Goal: Check status: Check status

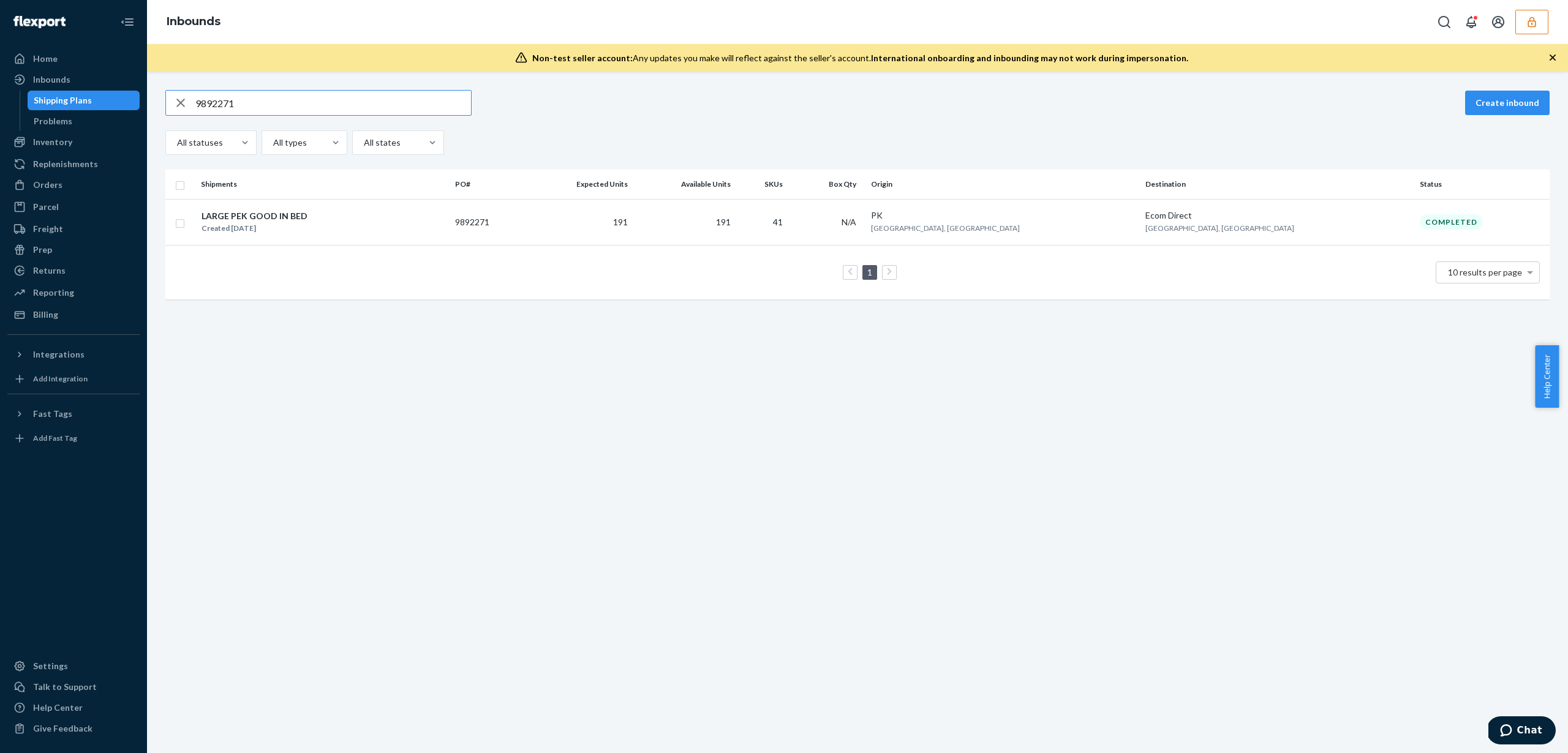
click at [1522, 21] on button "button" at bounding box center [1531, 21] width 33 height 24
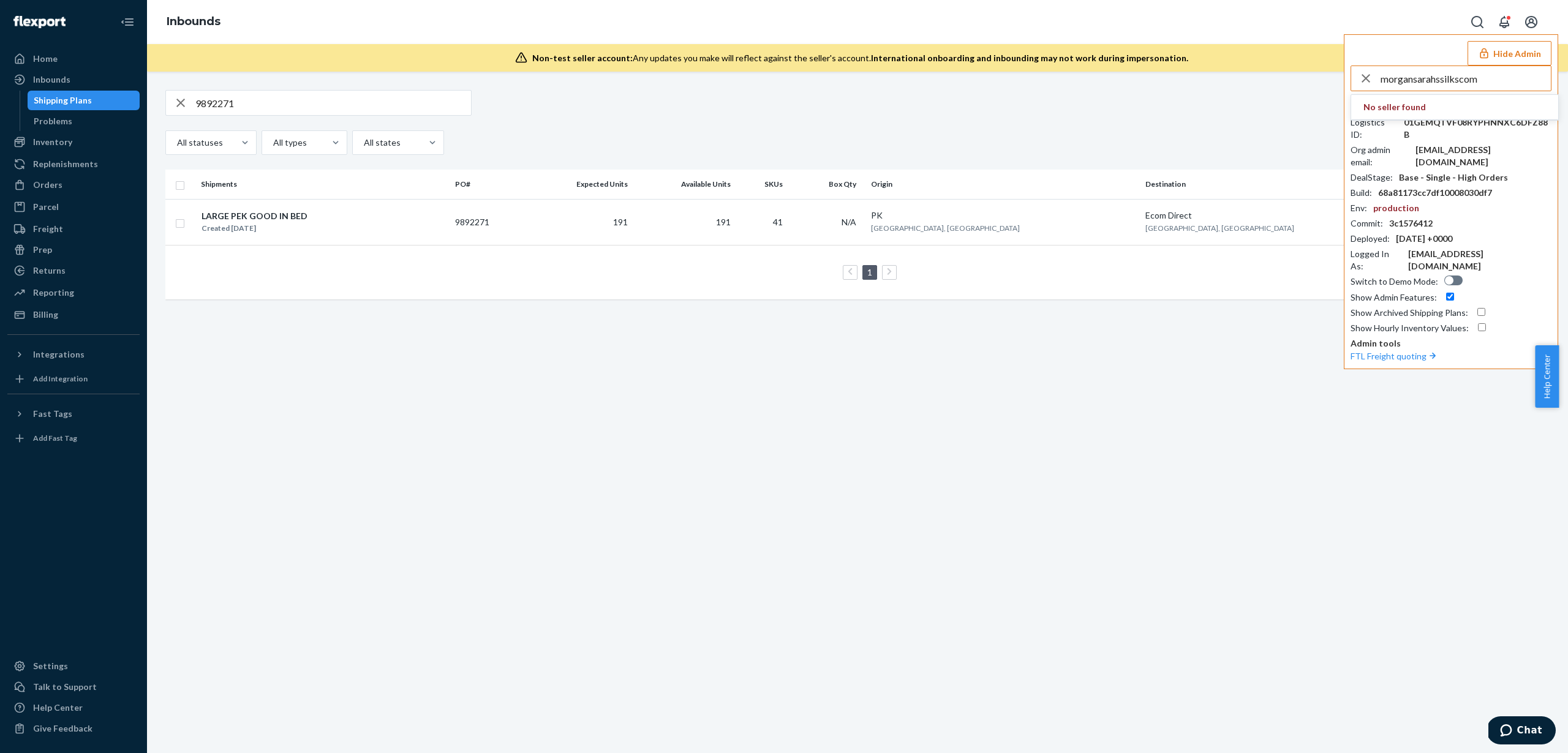
type input "morgansarahssilkscom"
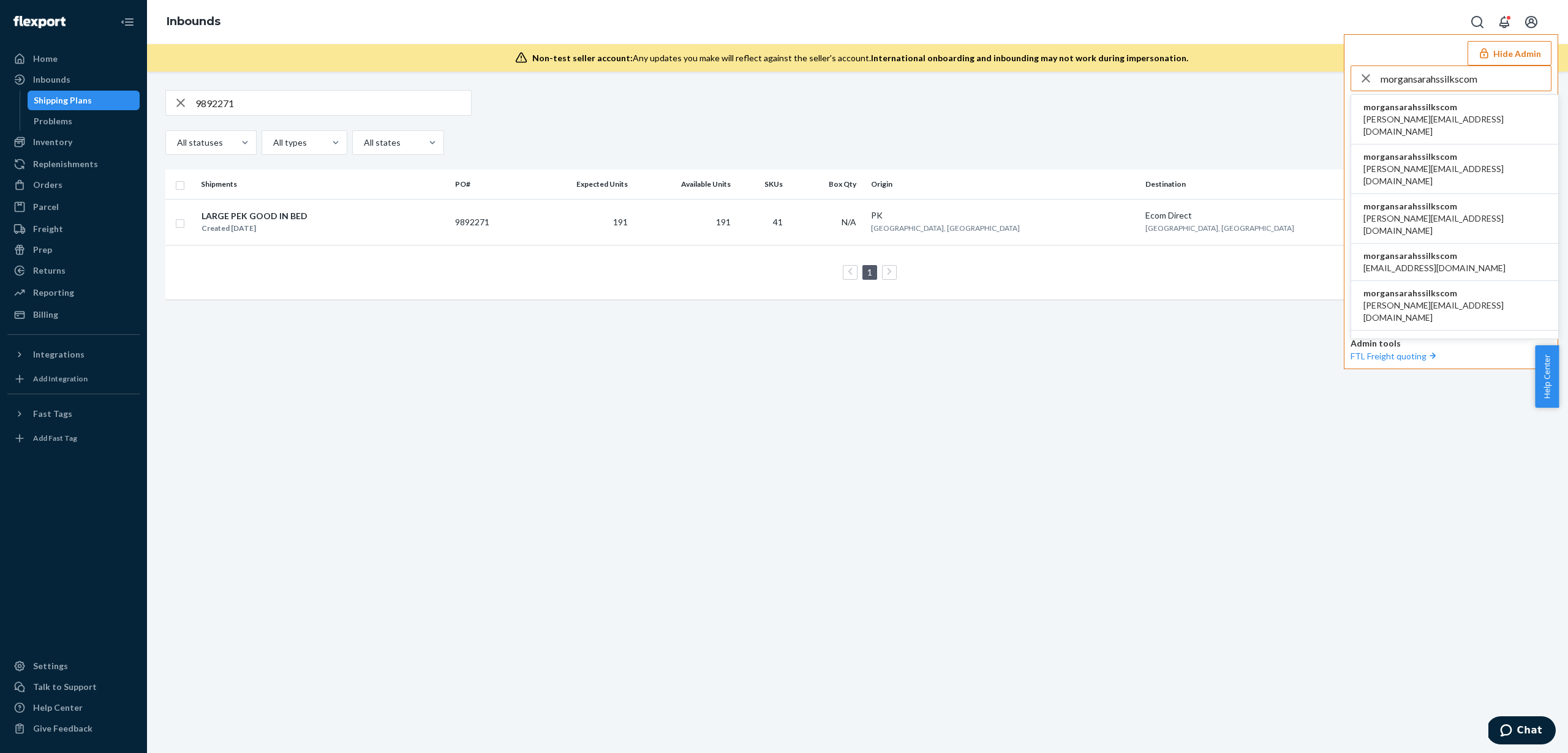
click at [1439, 108] on span "morgansarahssilkscom" at bounding box center [1455, 107] width 182 height 13
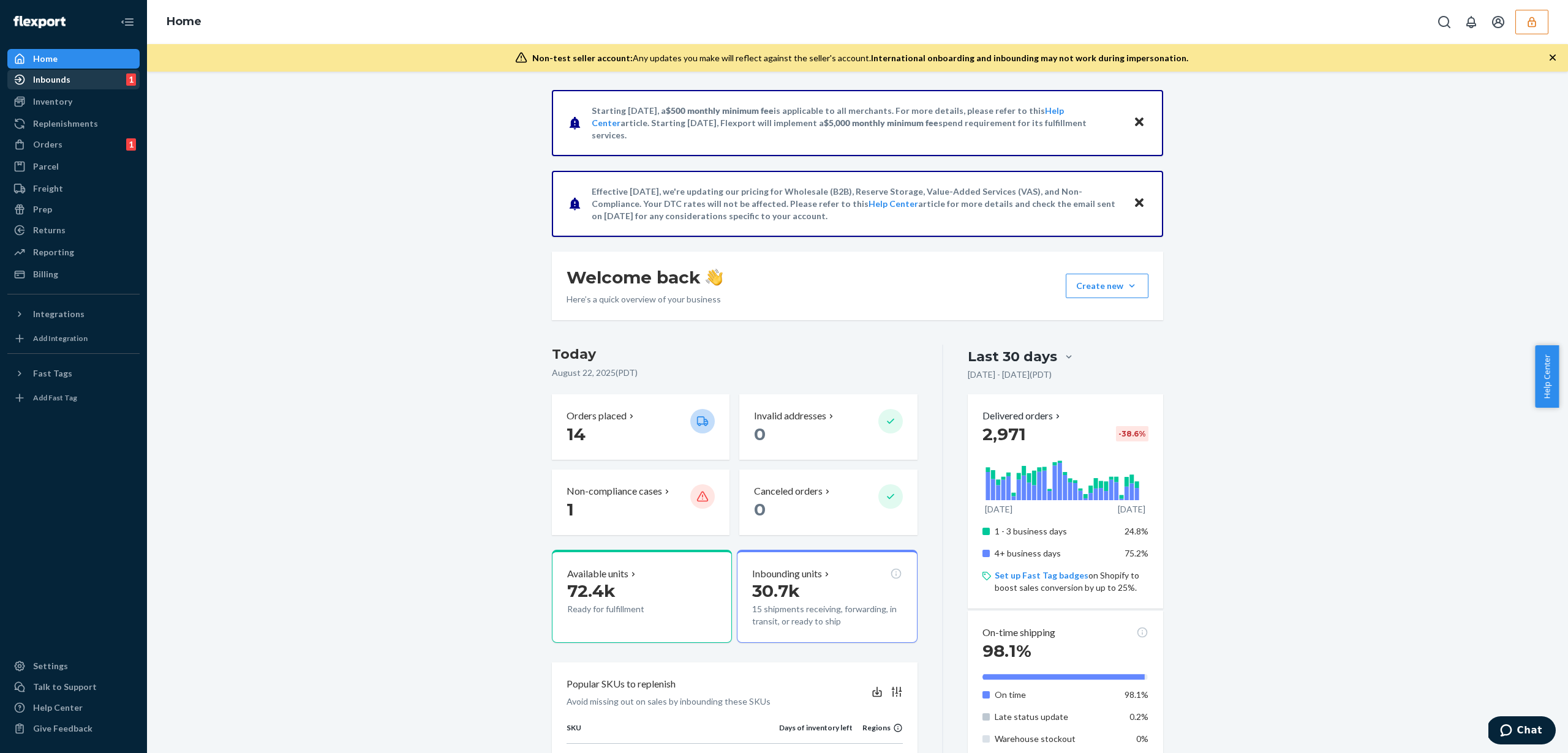
click at [99, 82] on div "Inbounds 1" at bounding box center [74, 79] width 130 height 17
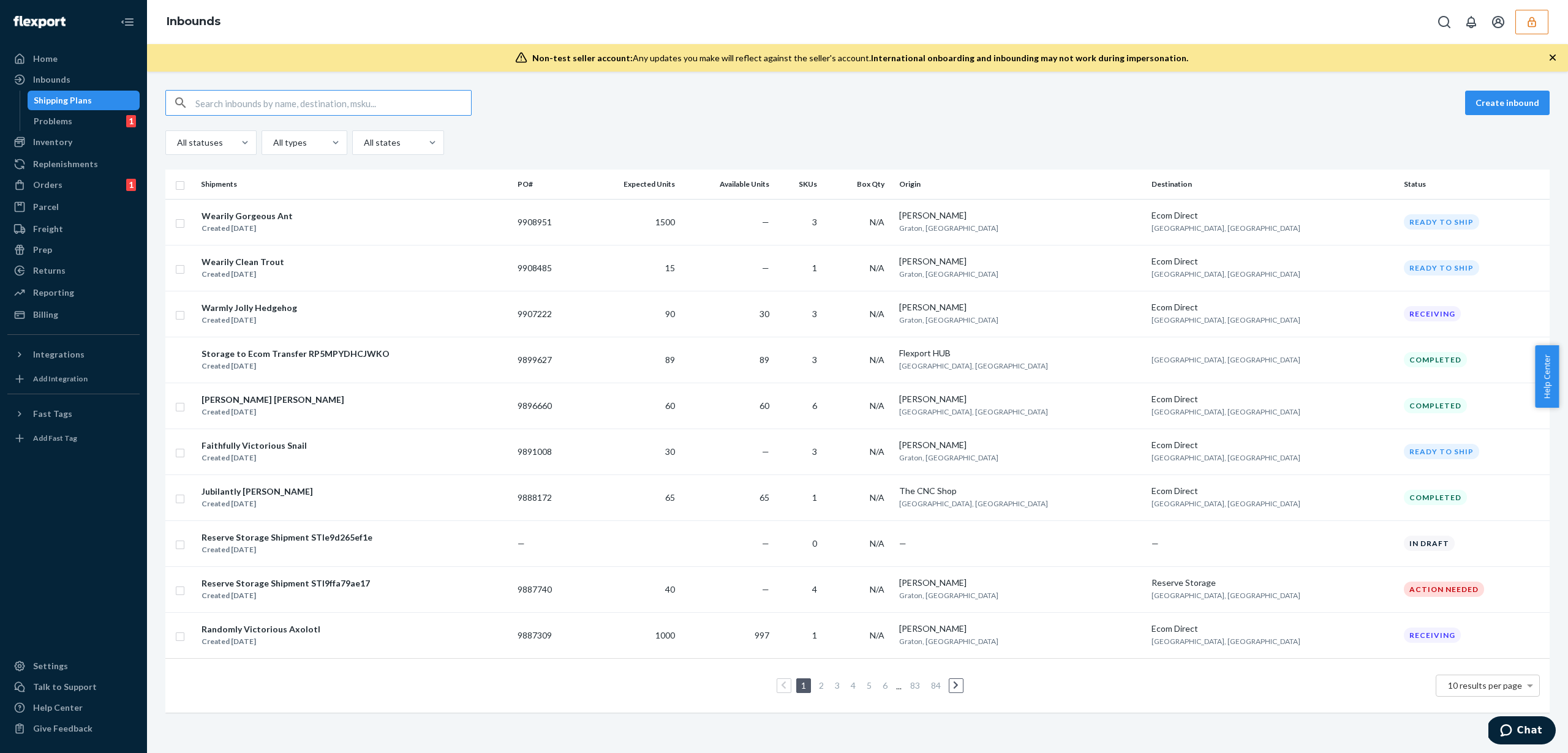
paste input "9852753"
type input "9852753"
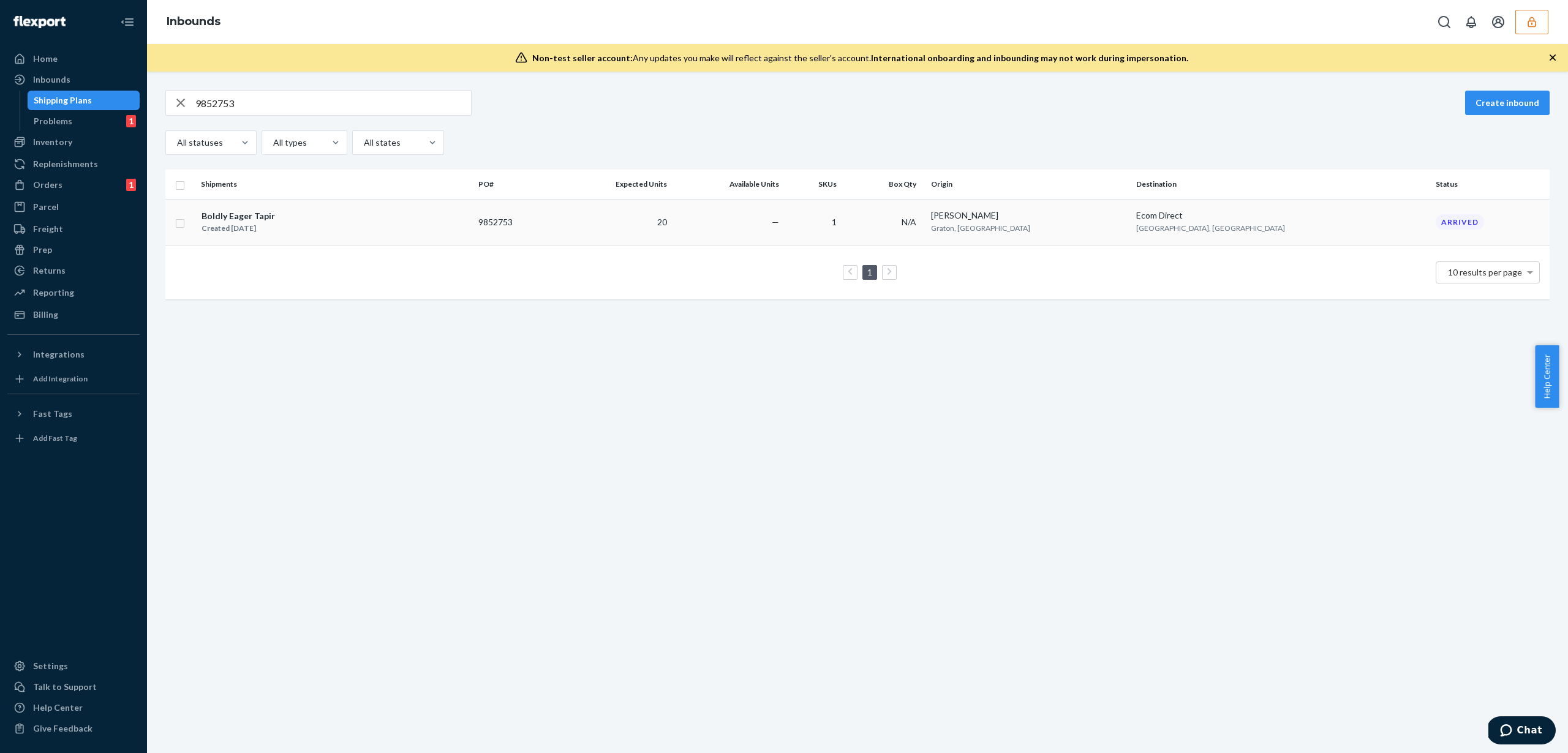
click at [784, 233] on td "—" at bounding box center [728, 222] width 112 height 46
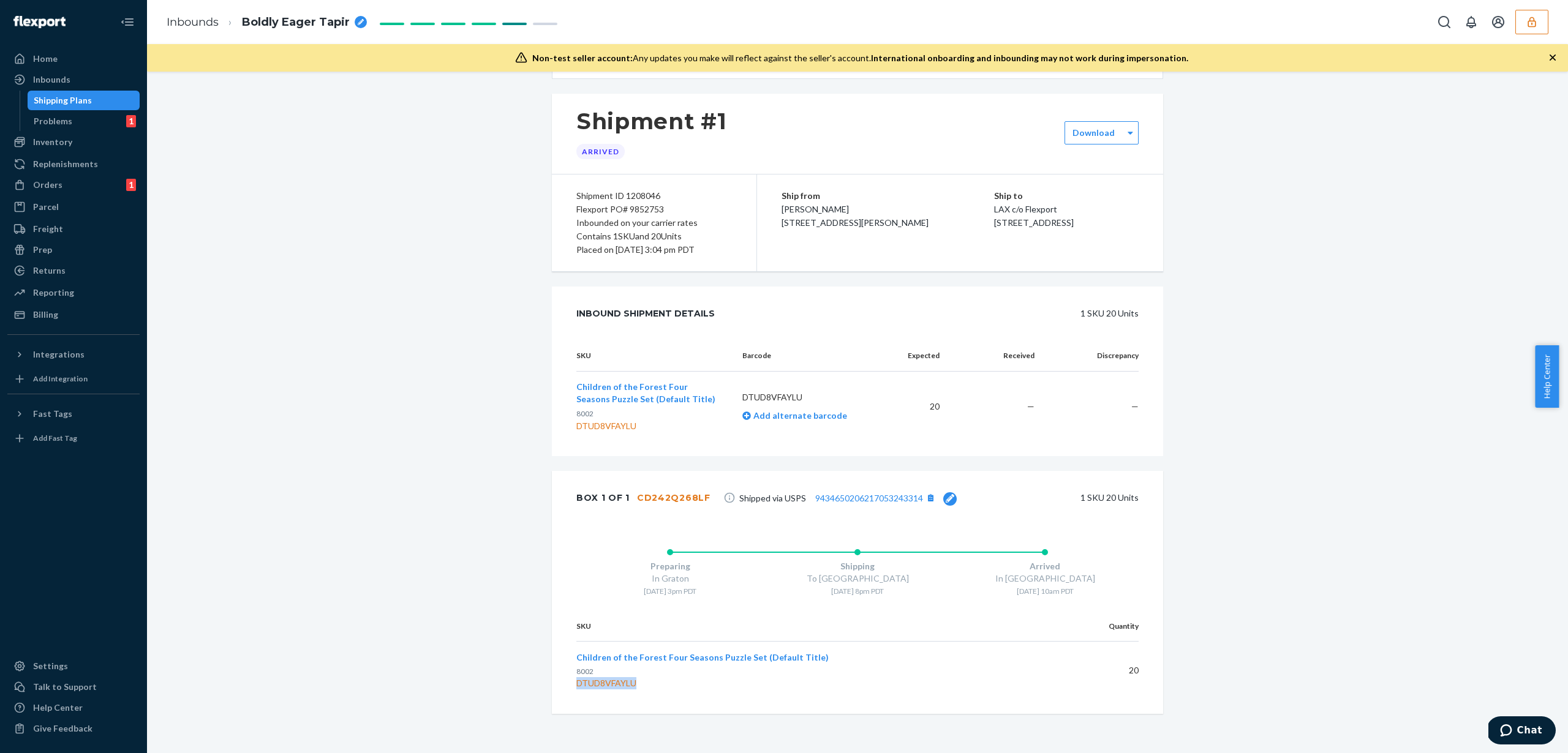
scroll to position [51, 0]
click at [606, 690] on td "Children of the Forest Four Seasons Puzzle Set (Default Title) 8002 DTUD8VFAYLU" at bounding box center [821, 671] width 488 height 57
click at [609, 687] on div "DTUD8VFAYLU" at bounding box center [816, 683] width 478 height 13
click at [609, 686] on div "DTUD8VFAYLU" at bounding box center [816, 683] width 478 height 13
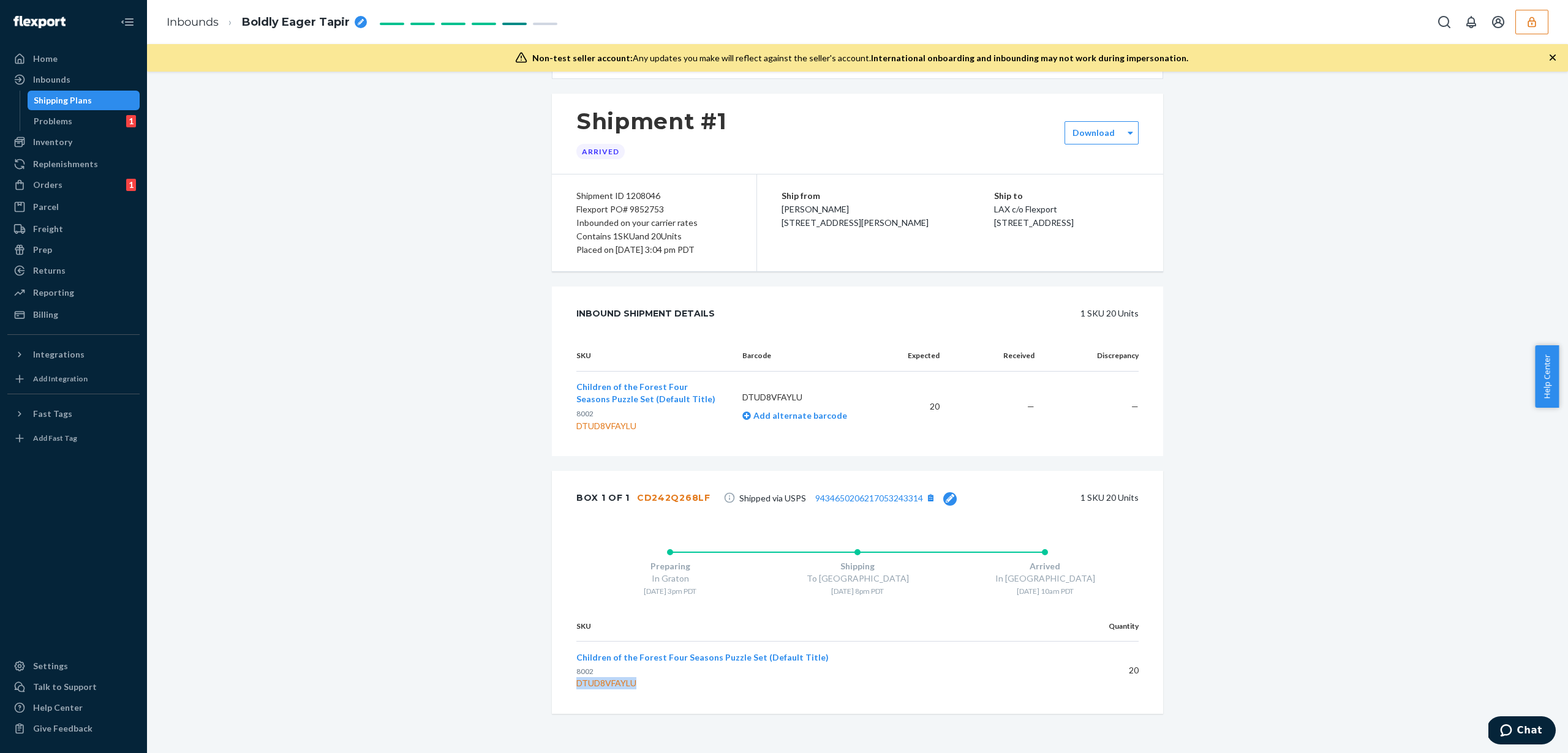
copy div "DTUD8VFAYLU"
copy div "CD242Q268LF"
copy div "9852753"
copy div "DTUD8VFAYLU"
click at [661, 499] on div "CD242Q268LF" at bounding box center [674, 498] width 74 height 13
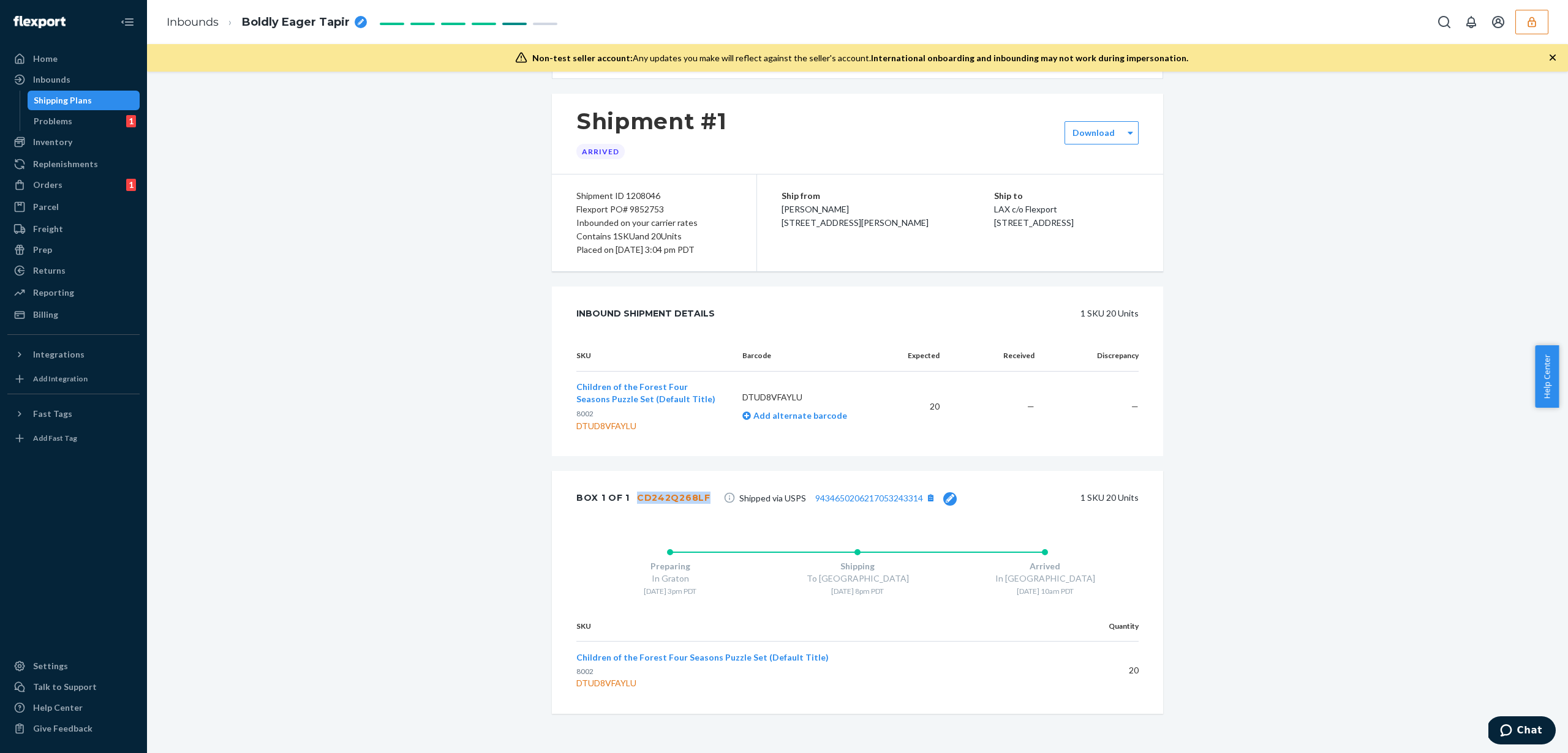
click at [661, 499] on div "CD242Q268LF" at bounding box center [674, 498] width 74 height 13
copy div "CD242Q268LF"
copy div "9852753"
click at [663, 500] on div "CD242Q268LF" at bounding box center [674, 498] width 74 height 13
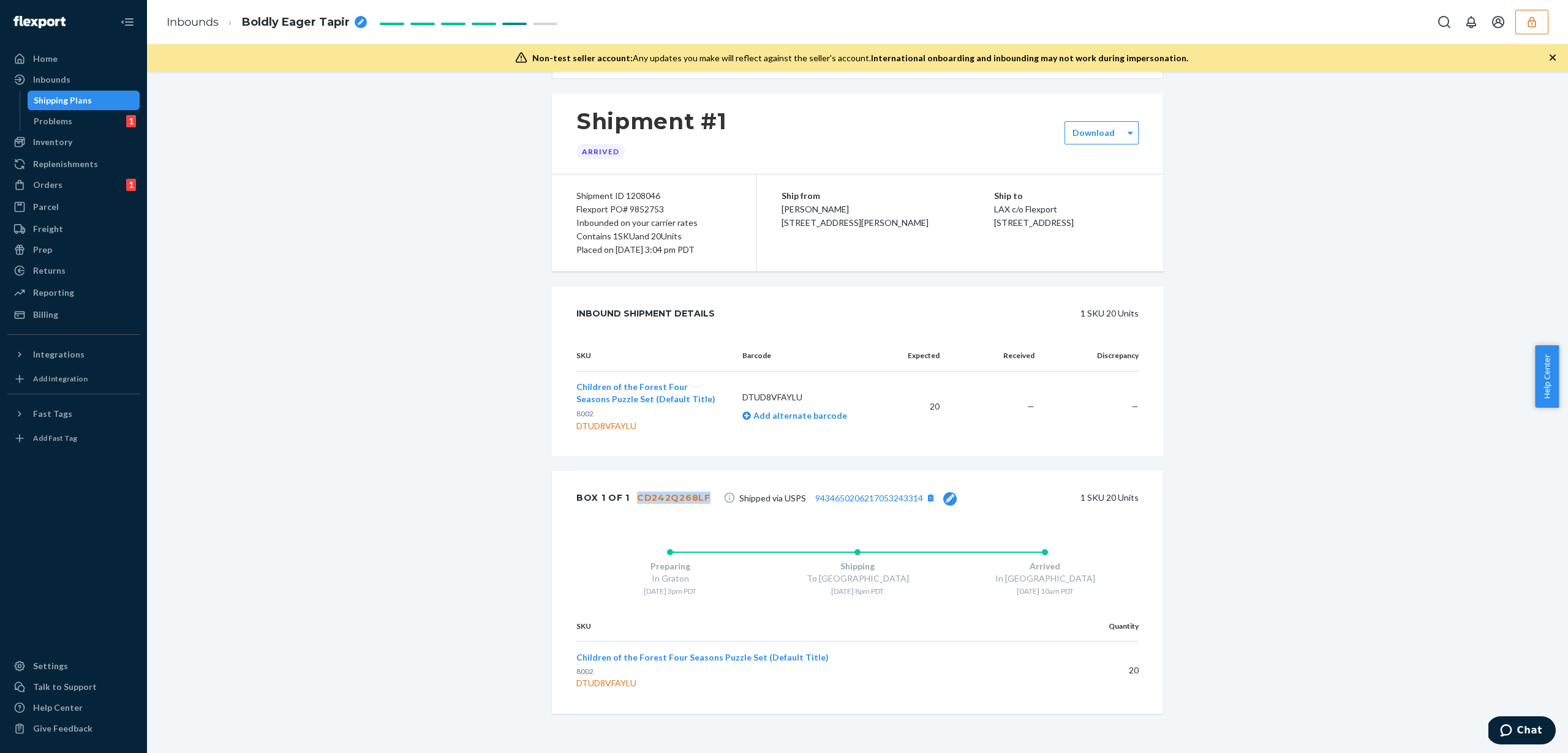
copy div "CD242Q268LF"
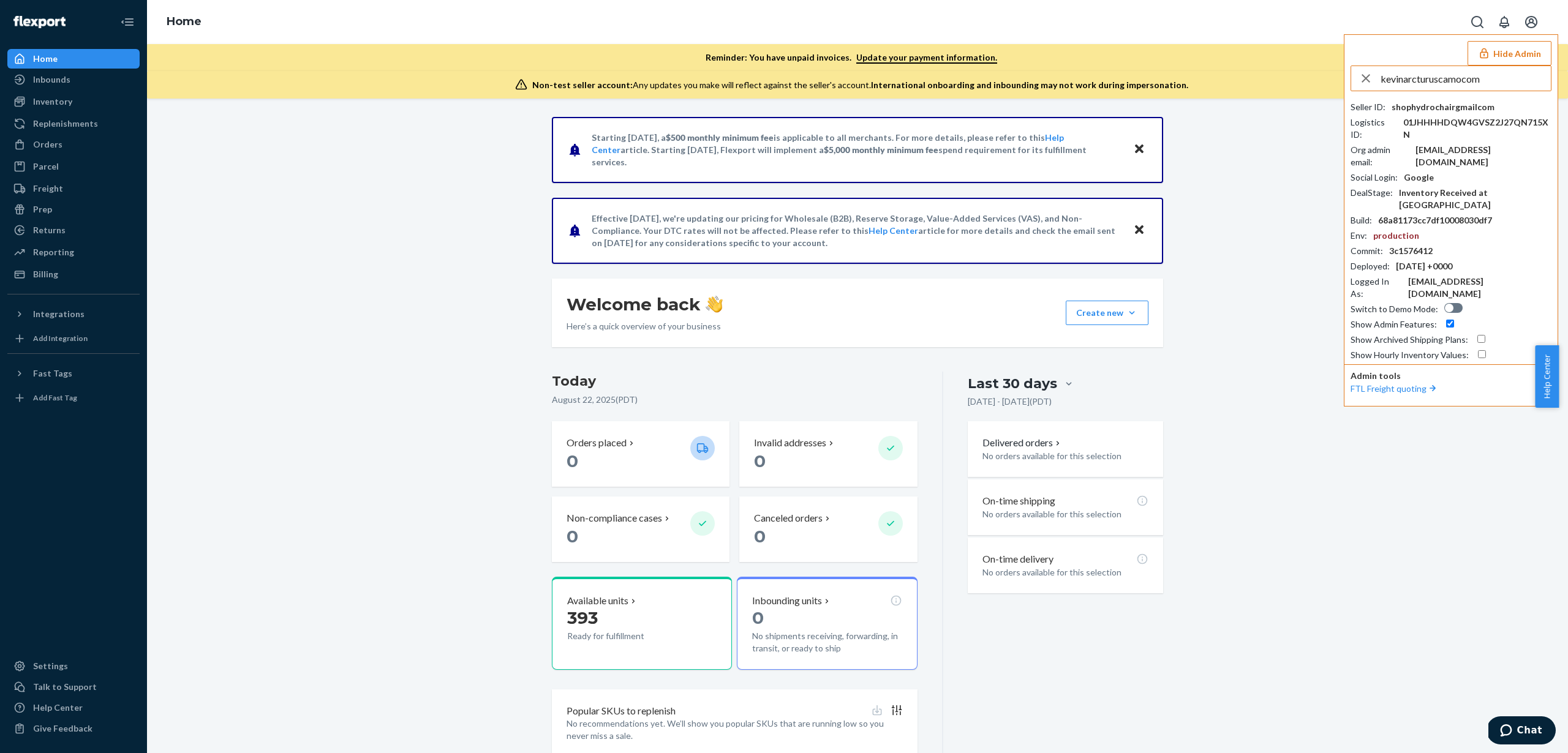
type input "kevinarcturuscamocom"
click at [1427, 95] on li "kevinarcturuscamocom info@arcturuscamo.com" at bounding box center [1454, 113] width 207 height 38
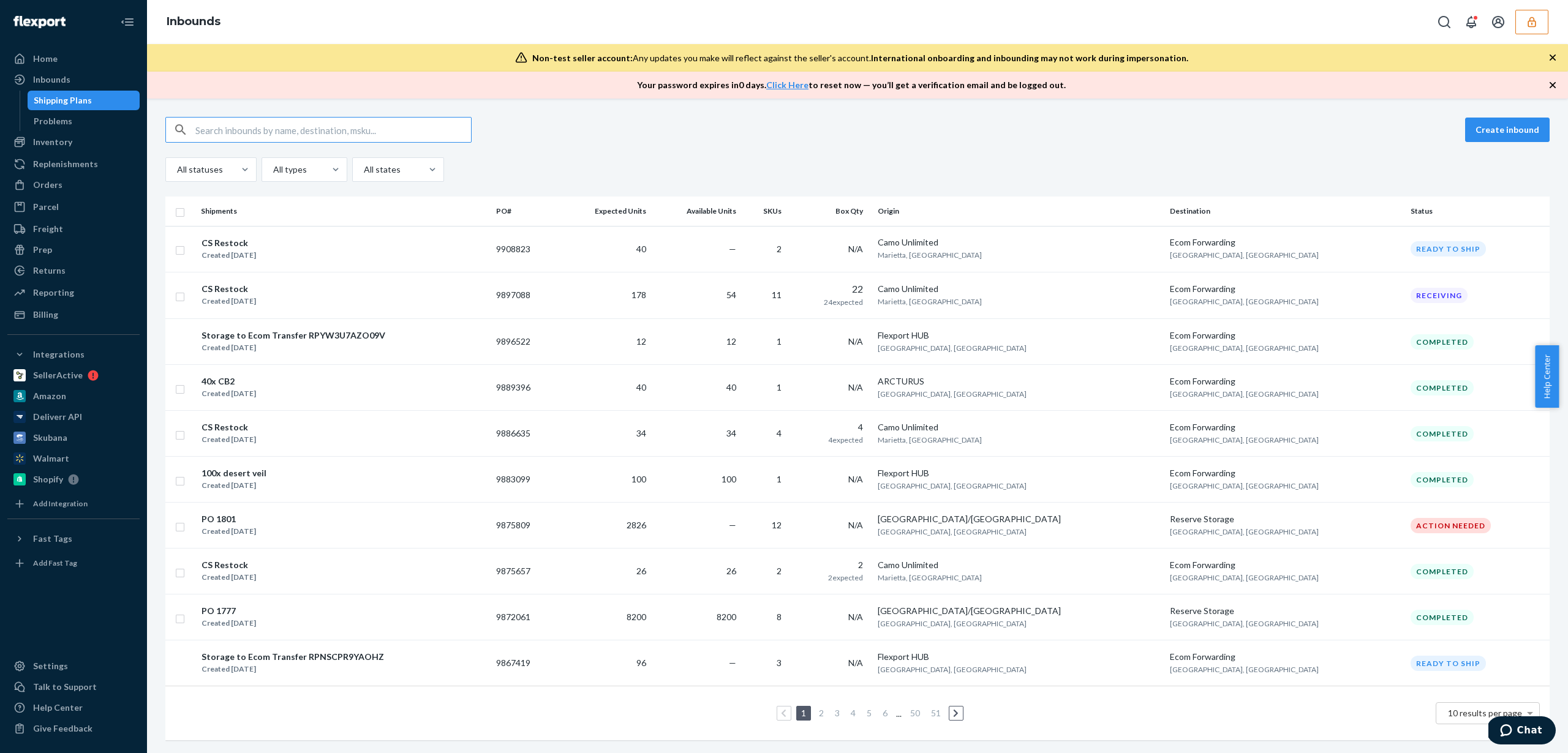
paste input "9852753"
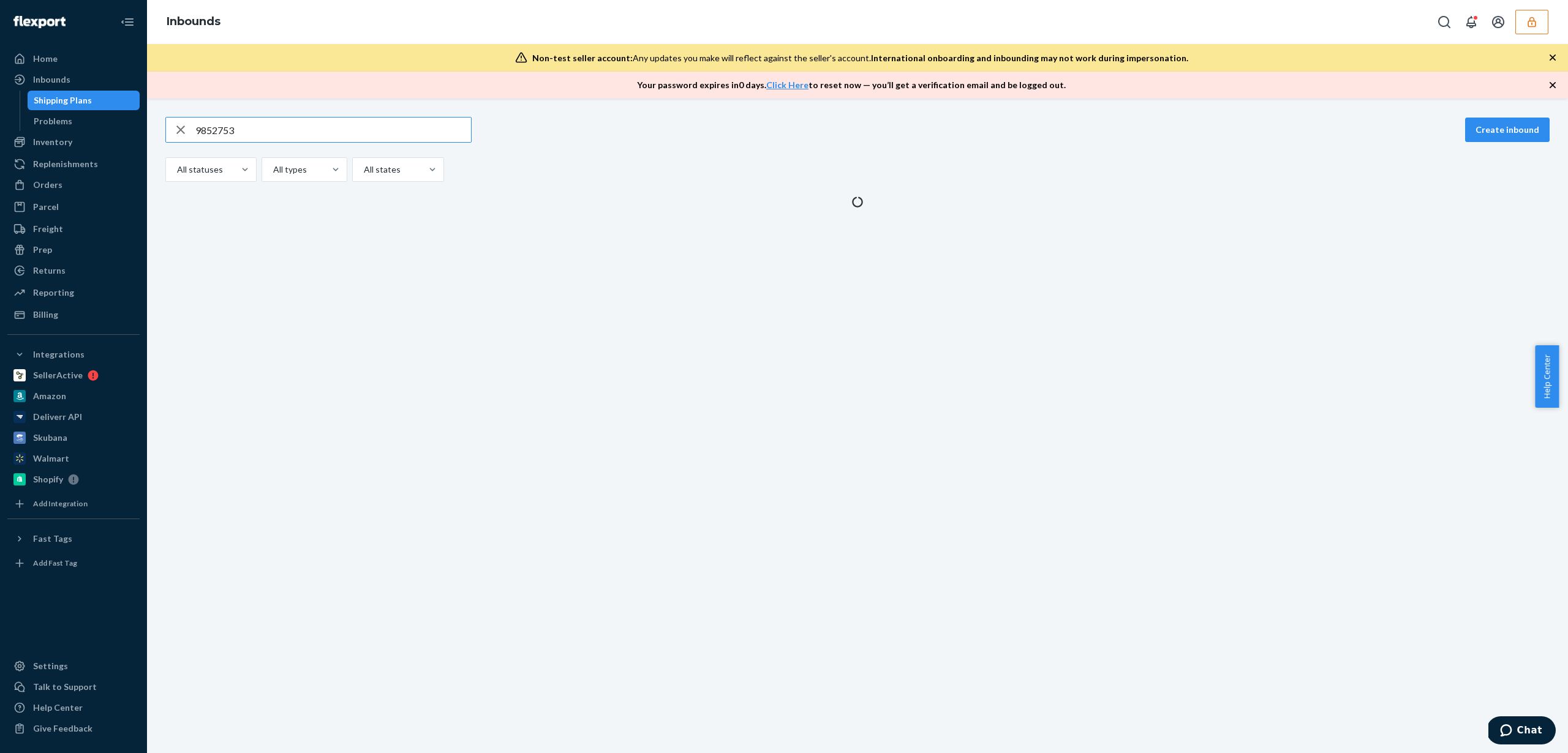
type input "9852753"
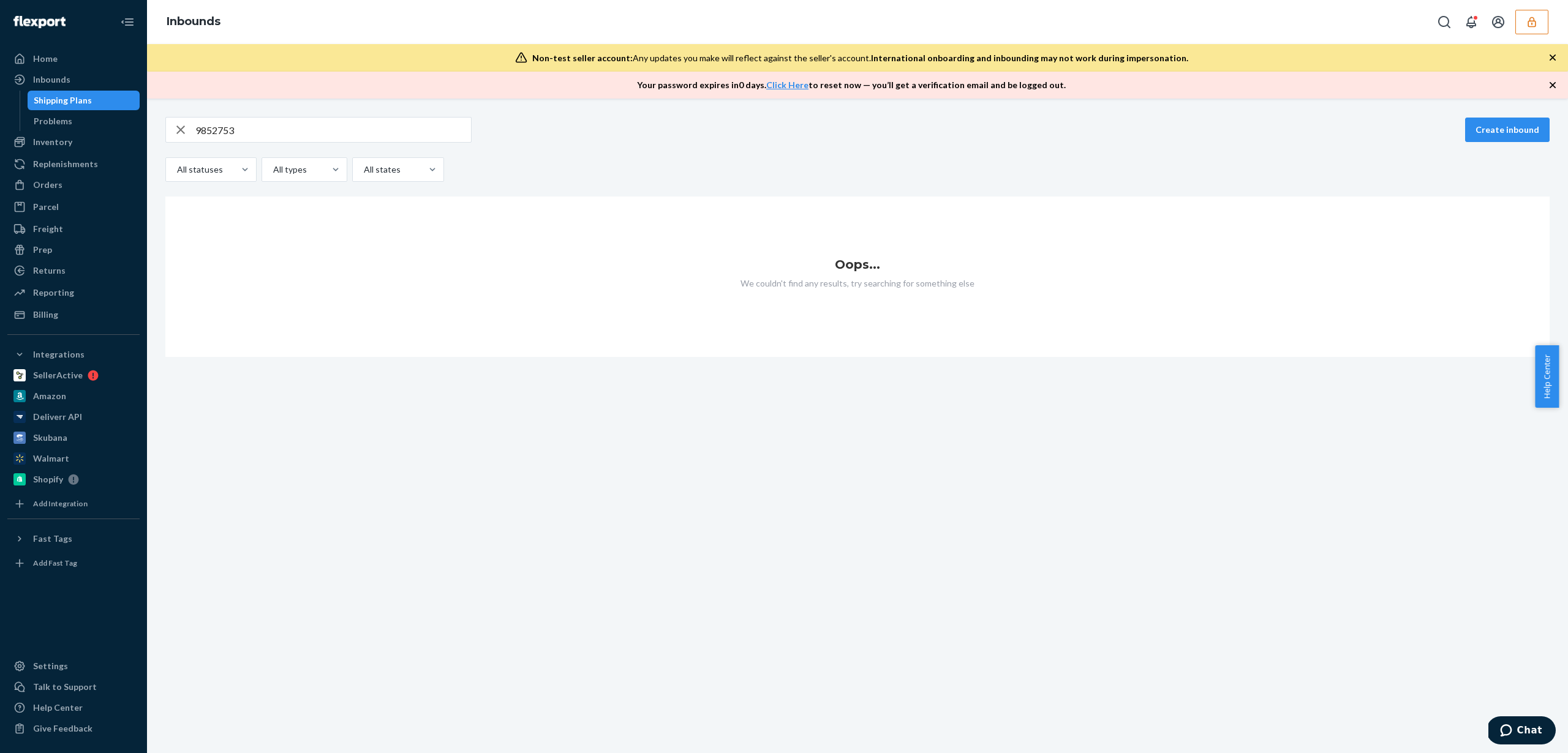
click at [1538, 18] on button "button" at bounding box center [1531, 21] width 33 height 24
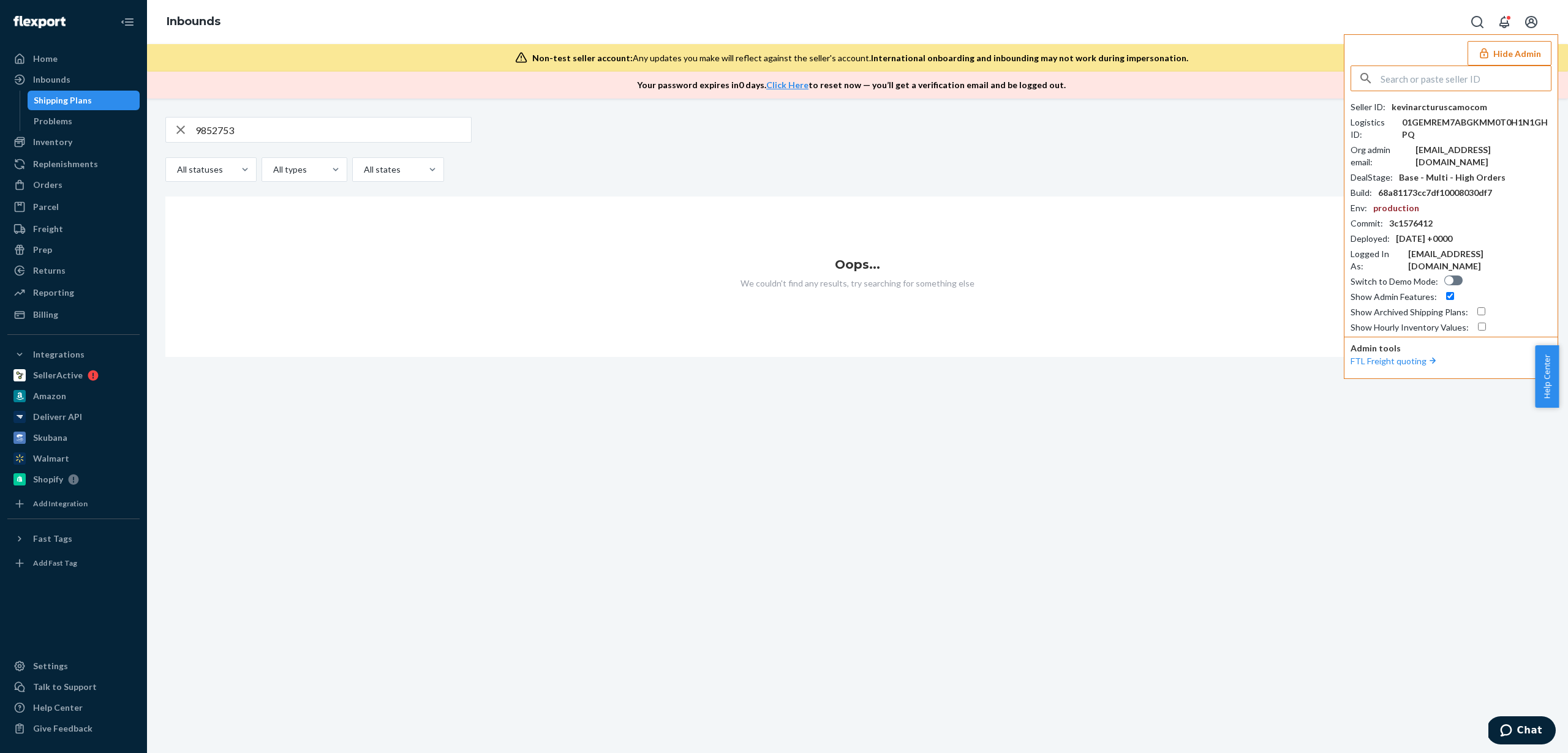
click at [1433, 86] on input "text" at bounding box center [1466, 78] width 171 height 24
paste input "morgansarahssilkscom"
type input "morgansarahssilkscom"
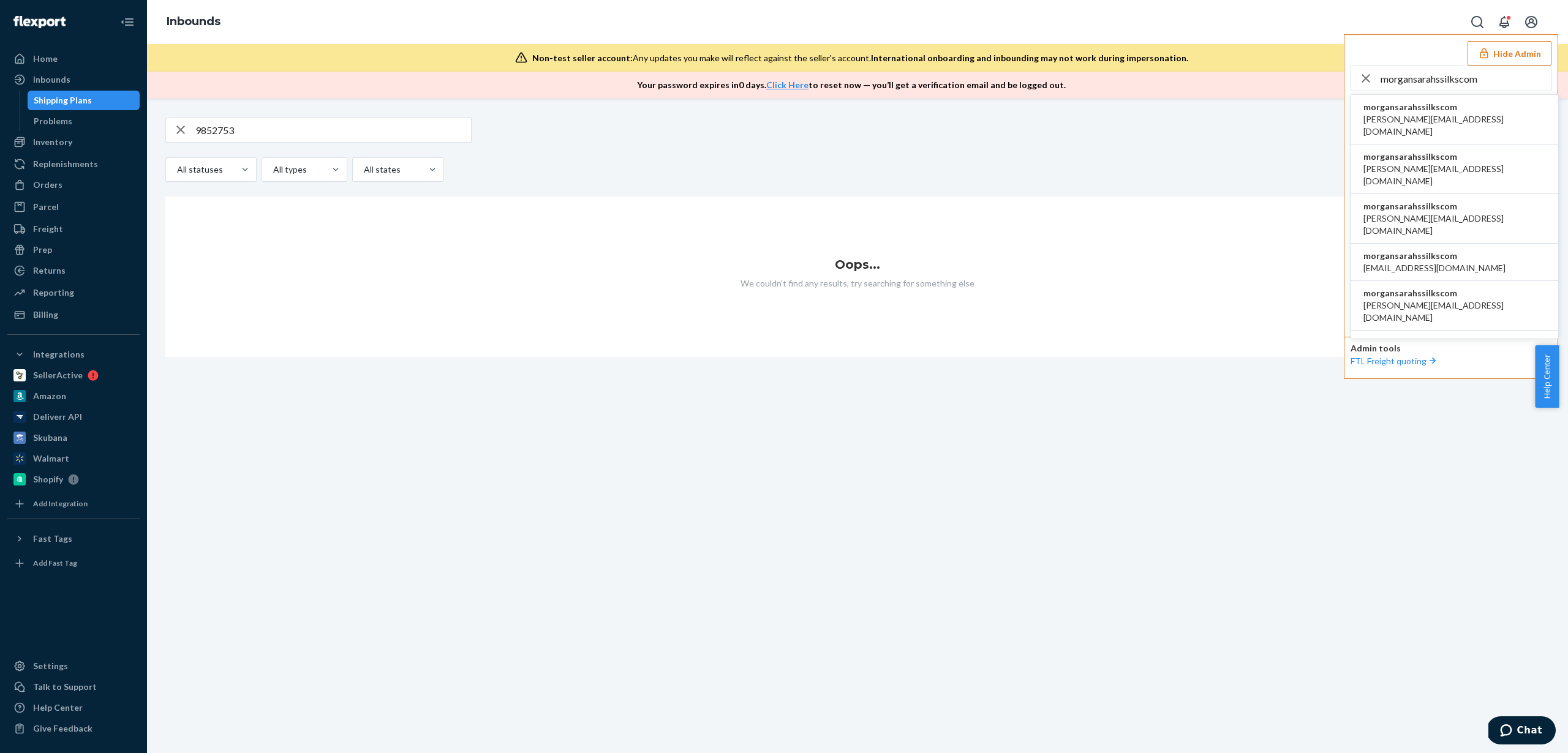
click at [1437, 99] on li "morgansarahssilkscom [PERSON_NAME][EMAIL_ADDRESS][DOMAIN_NAME]" at bounding box center [1454, 119] width 207 height 49
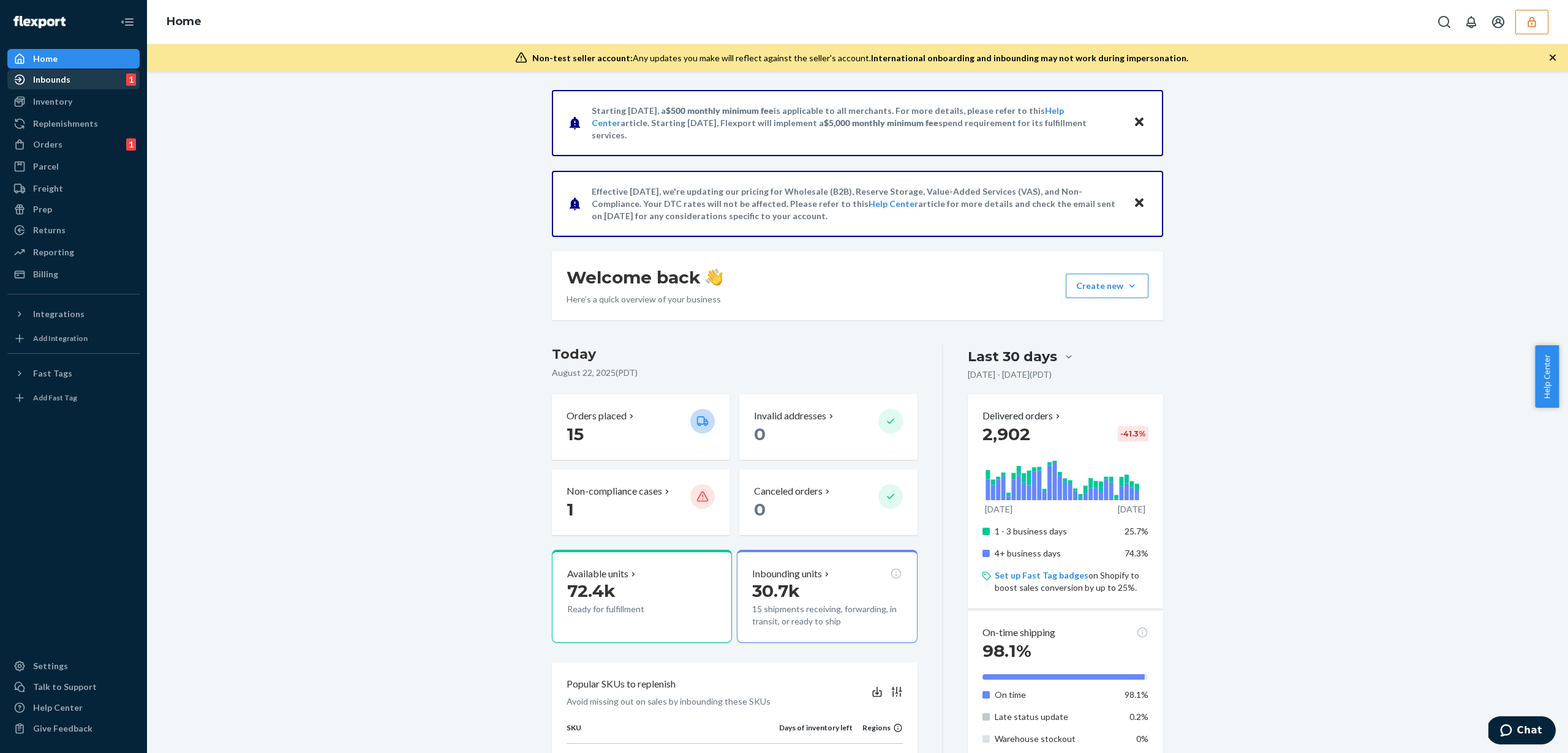
click at [104, 82] on div "Inbounds 1" at bounding box center [74, 79] width 130 height 17
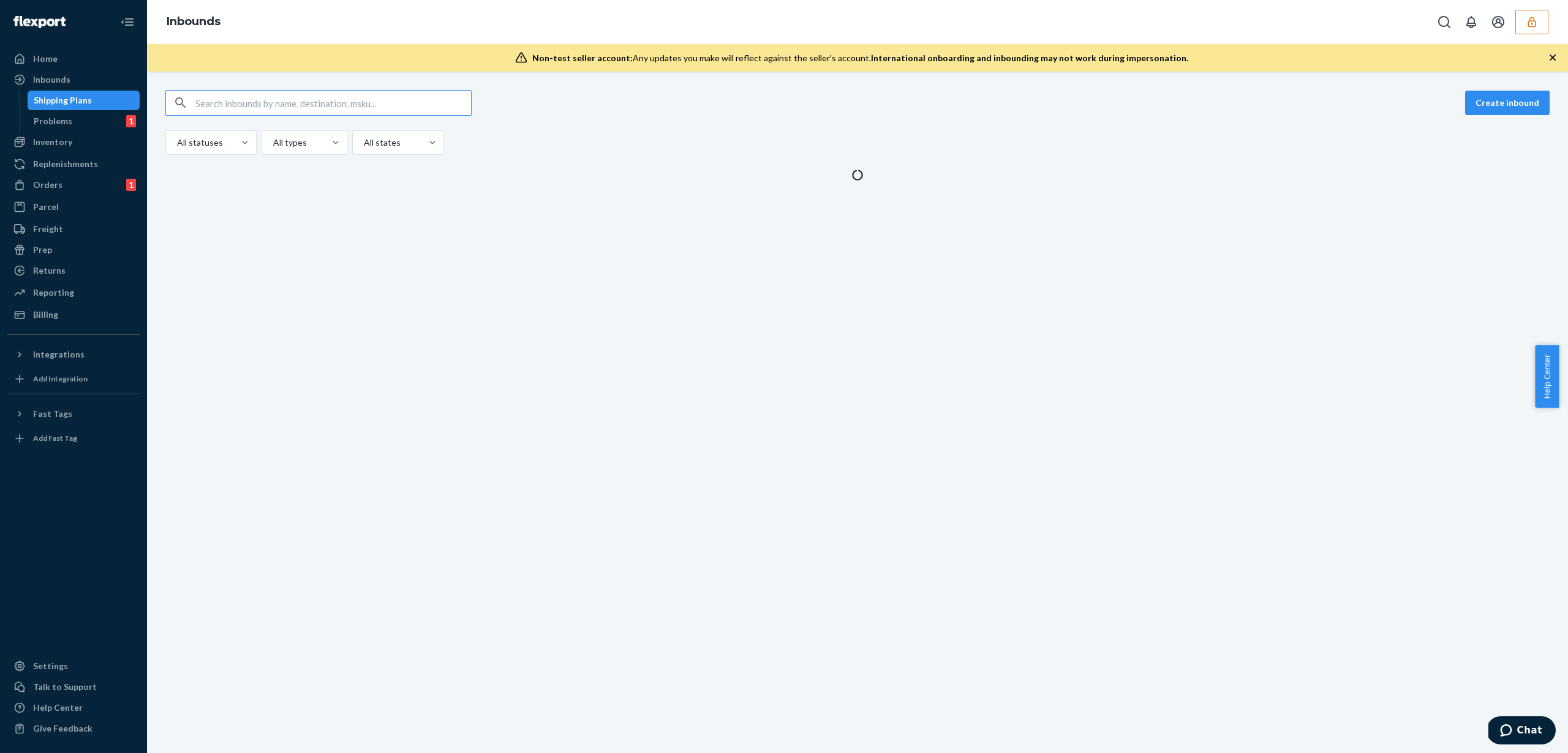
click at [269, 107] on input "text" at bounding box center [333, 102] width 276 height 24
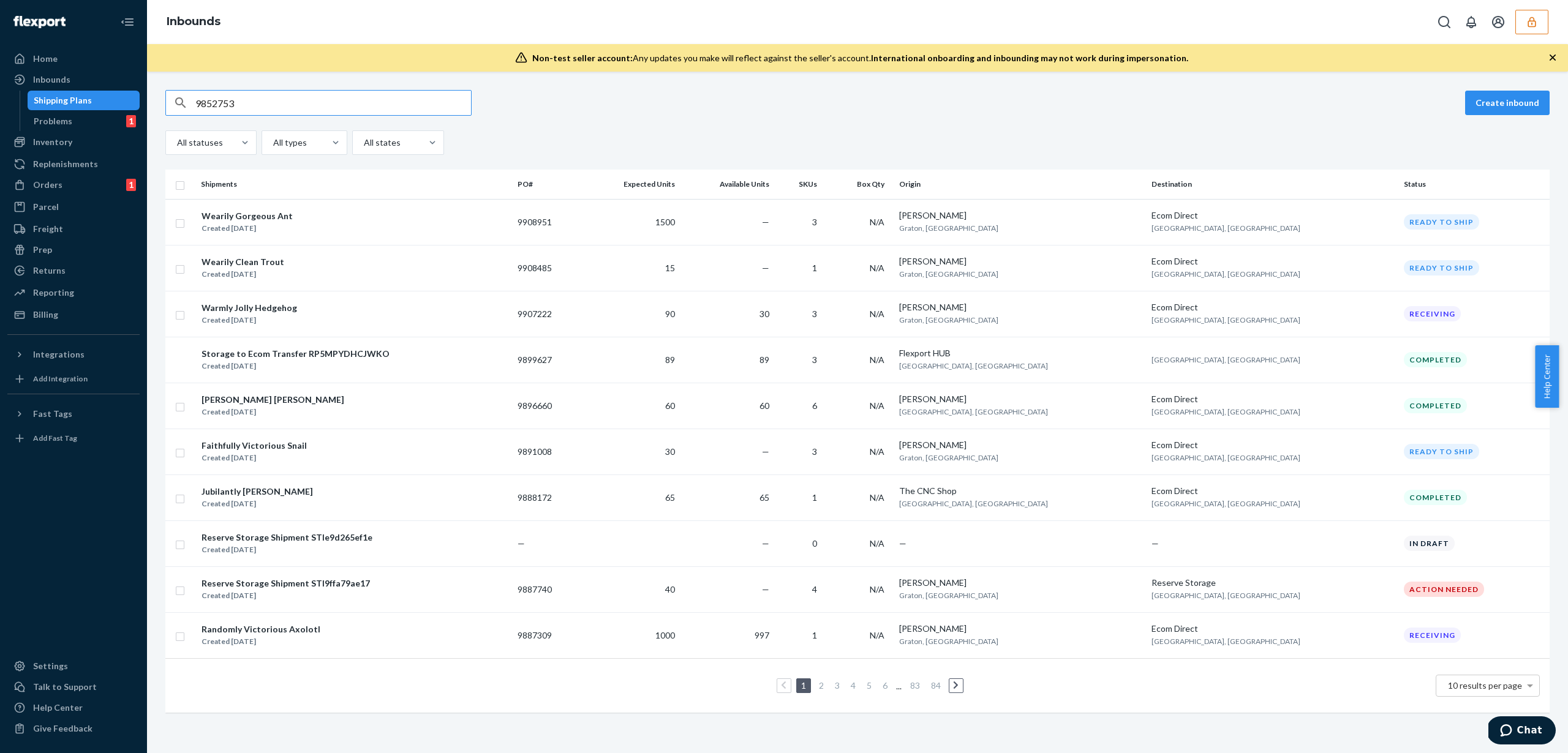
type input "9852753"
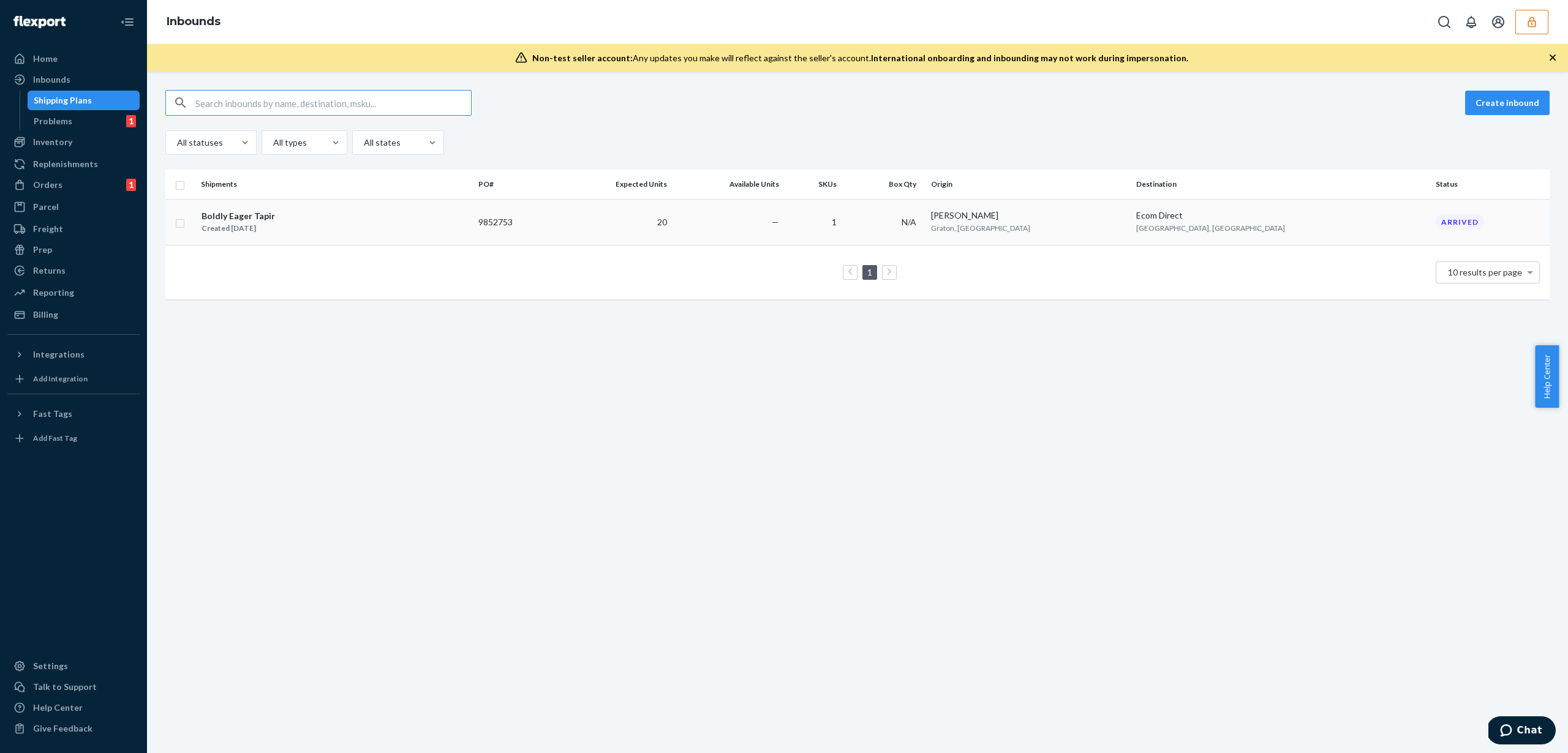
click at [557, 223] on td "9852753" at bounding box center [515, 222] width 83 height 46
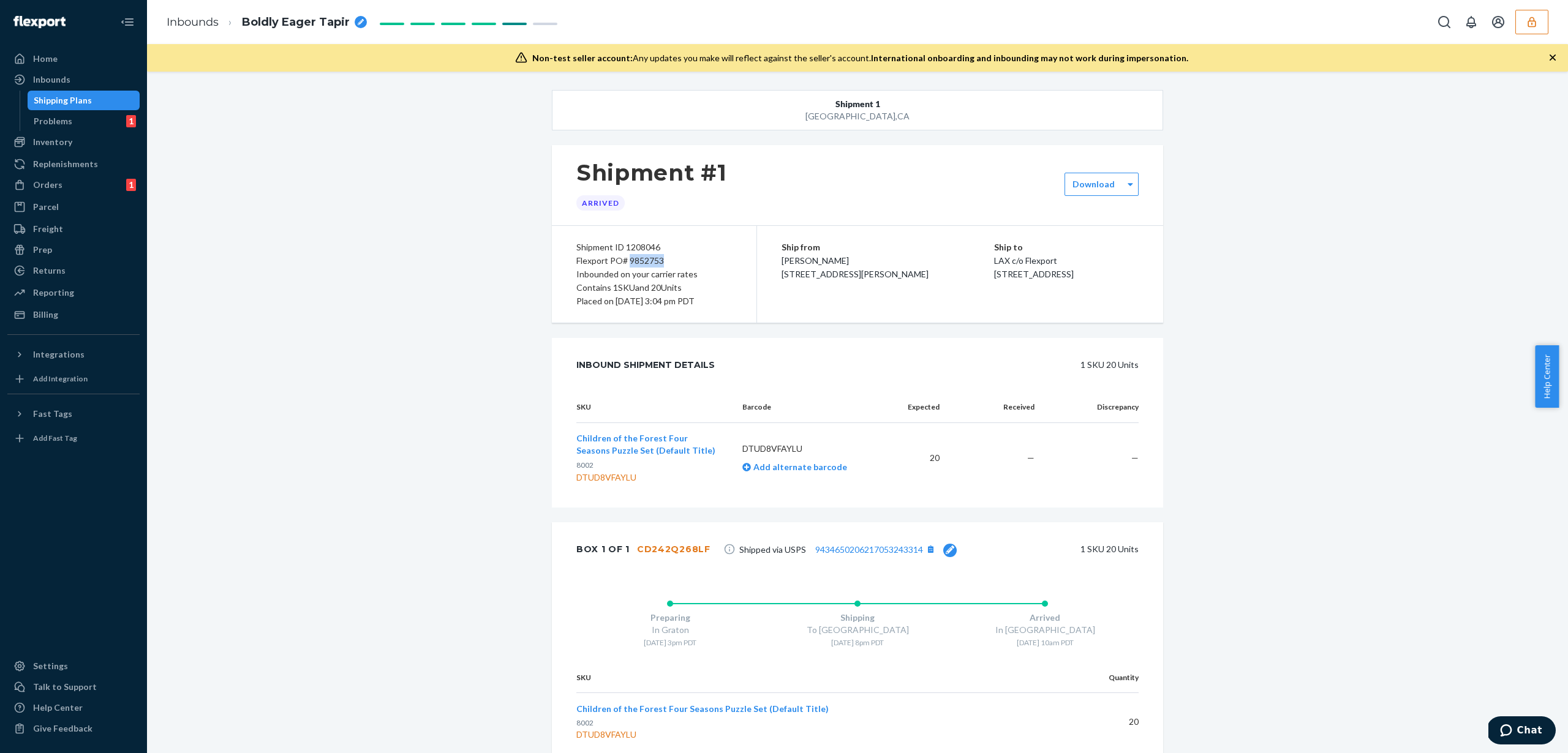
click at [111, 77] on div "Inbounds" at bounding box center [74, 79] width 130 height 17
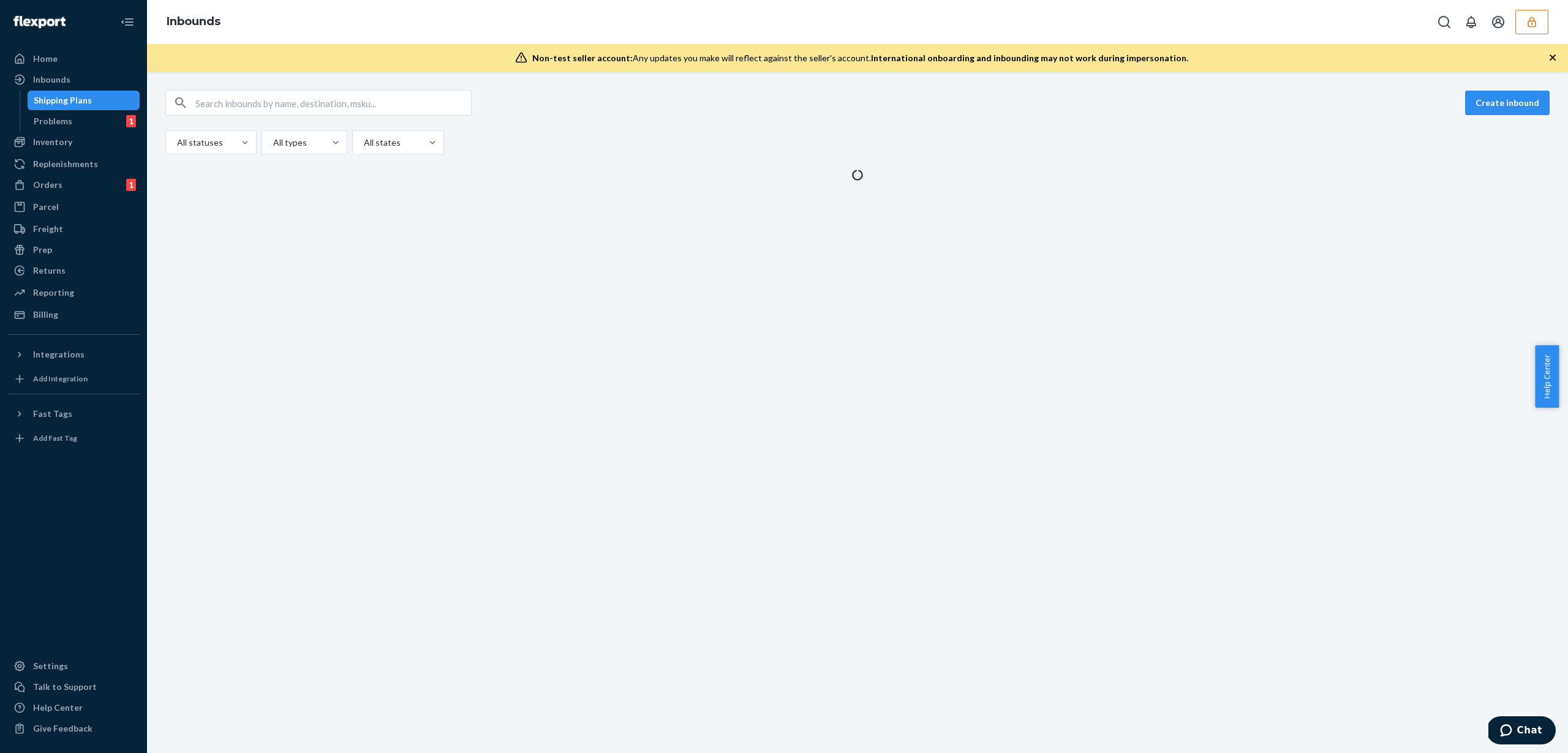
click at [90, 95] on div "Shipping Plans" at bounding box center [84, 100] width 110 height 17
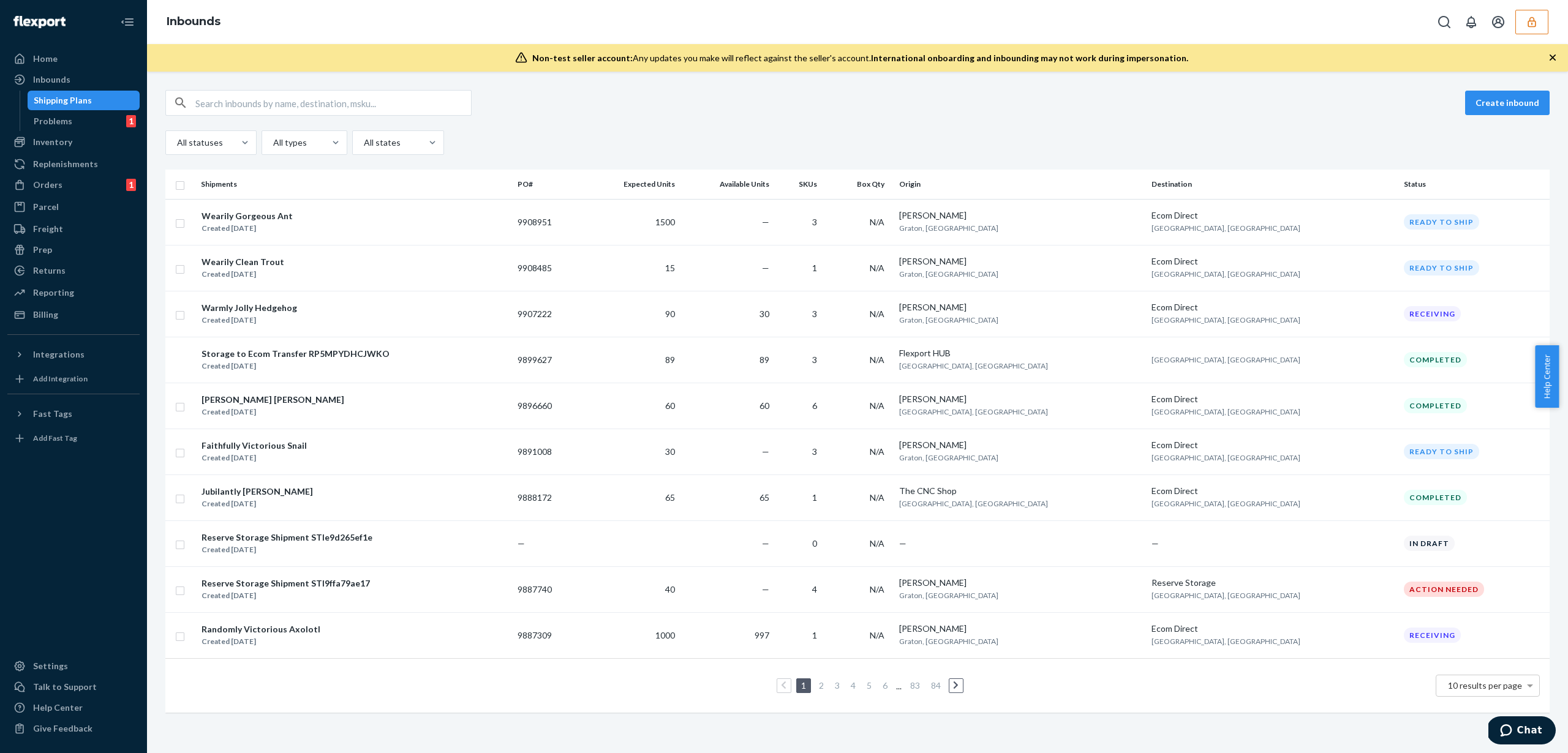
click at [90, 97] on div "Shipping Plans" at bounding box center [84, 100] width 110 height 17
click at [268, 105] on input "text" at bounding box center [333, 102] width 276 height 24
click at [87, 145] on div "Inventory" at bounding box center [74, 142] width 130 height 17
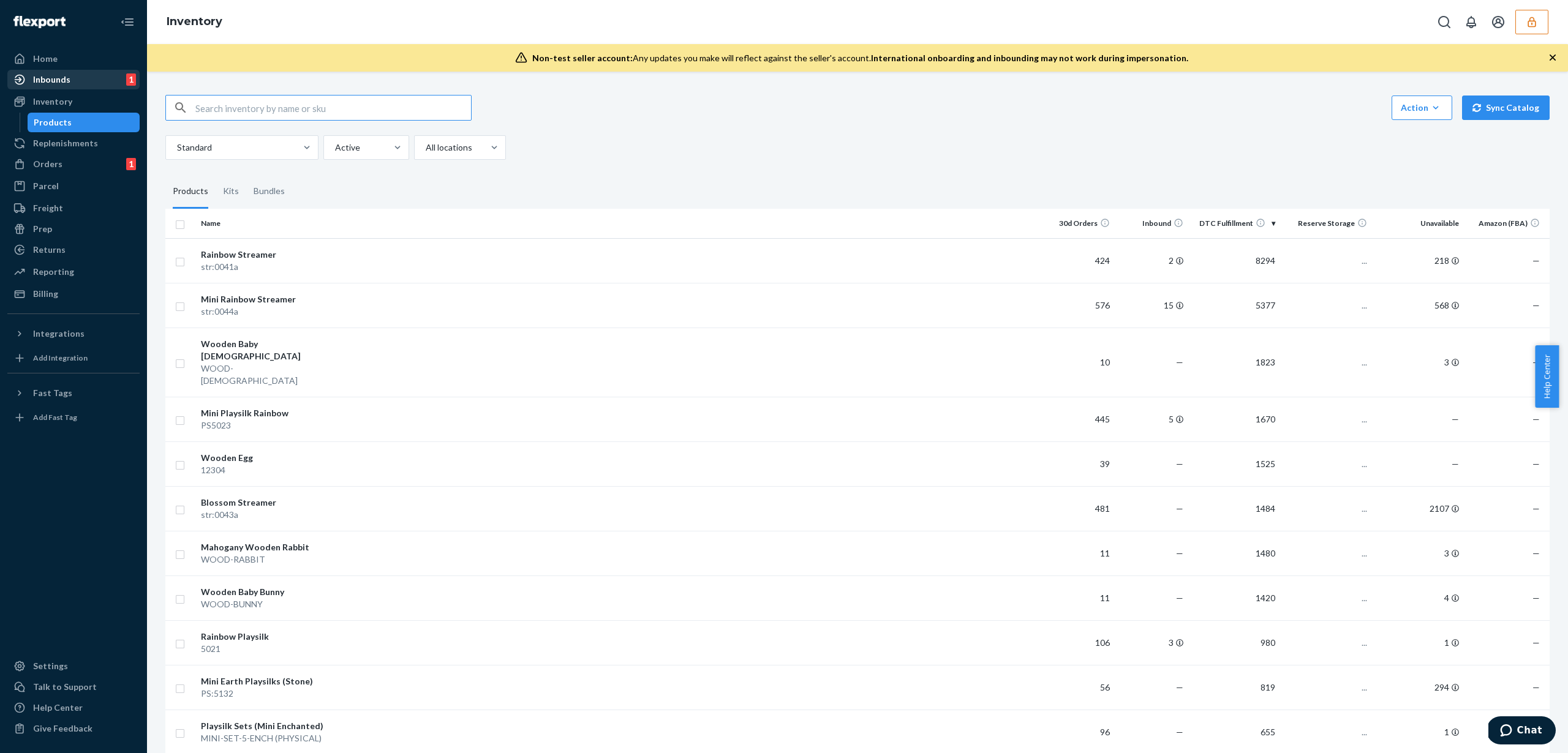
click at [108, 82] on div "Inbounds 1" at bounding box center [74, 79] width 130 height 17
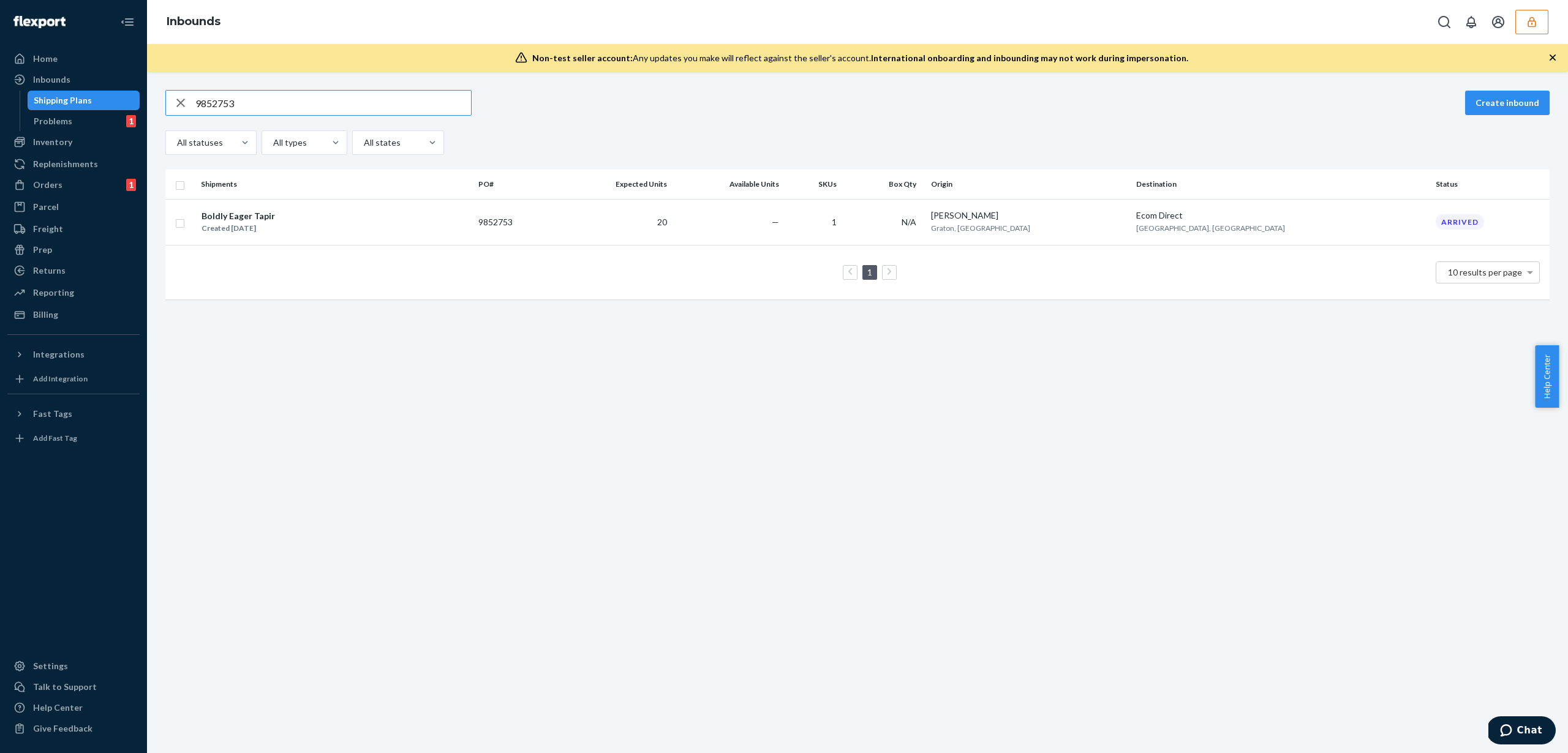
type input "9852753"
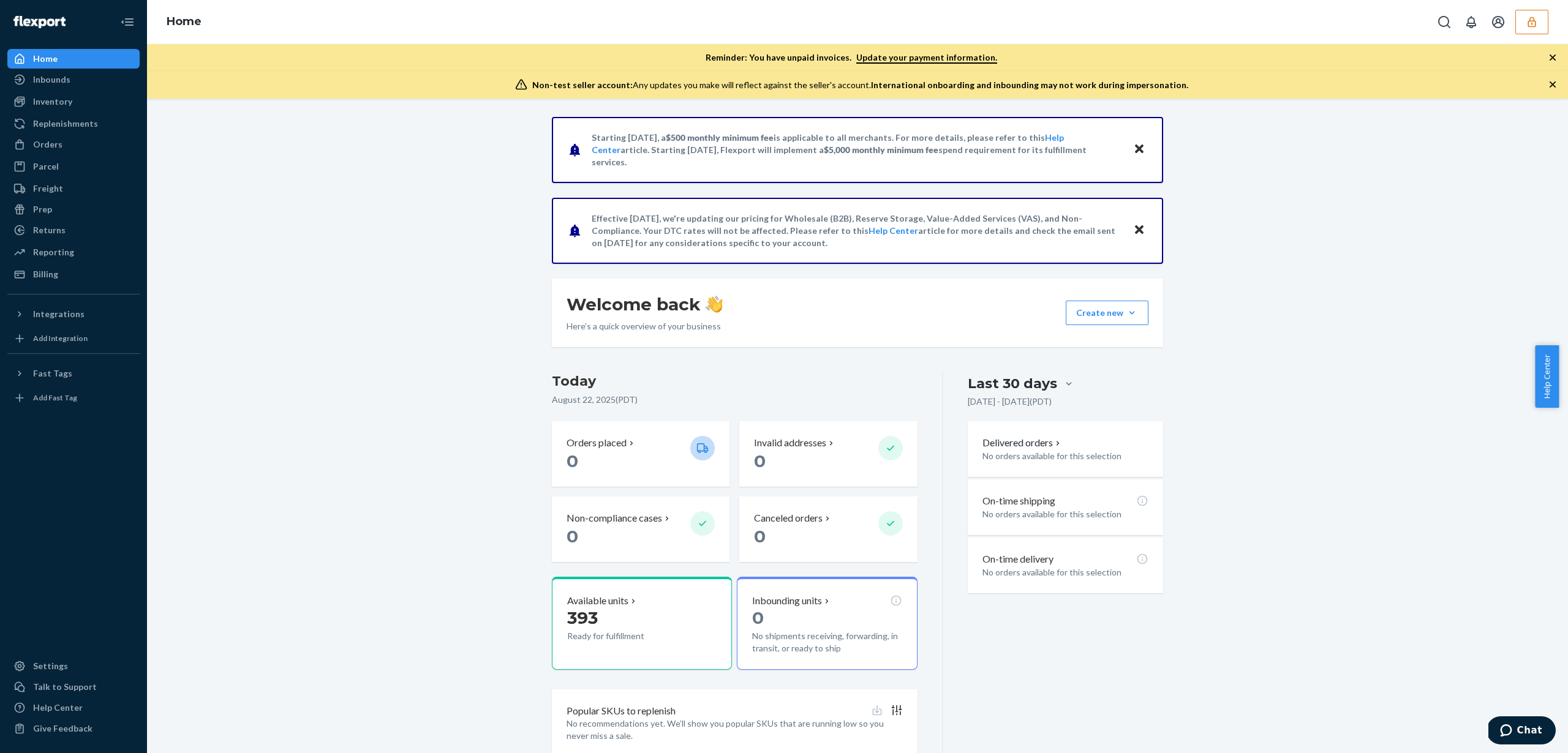
click at [1544, 20] on button "button" at bounding box center [1531, 21] width 33 height 24
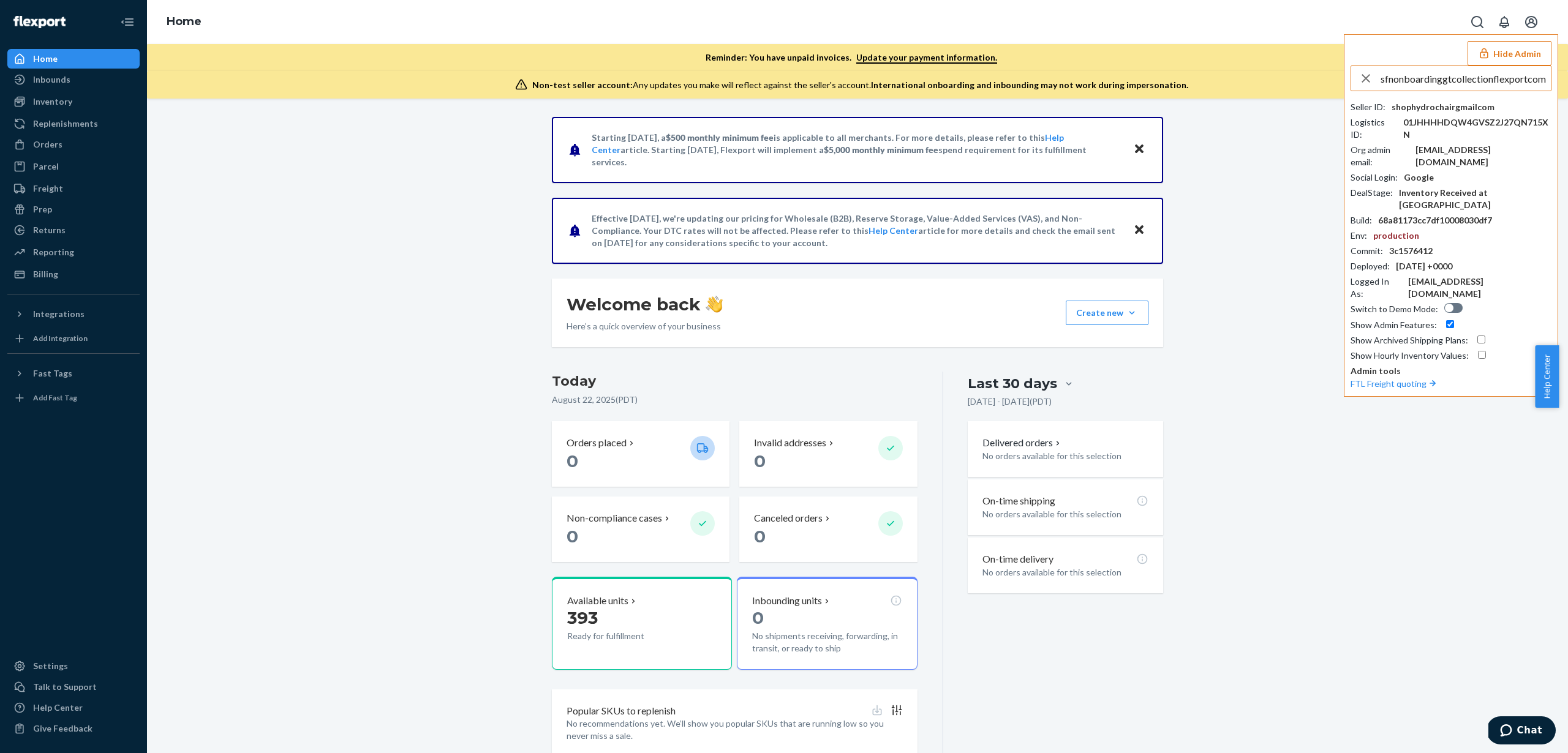
type input "sfnonboardinggtcollectionflexportcom"
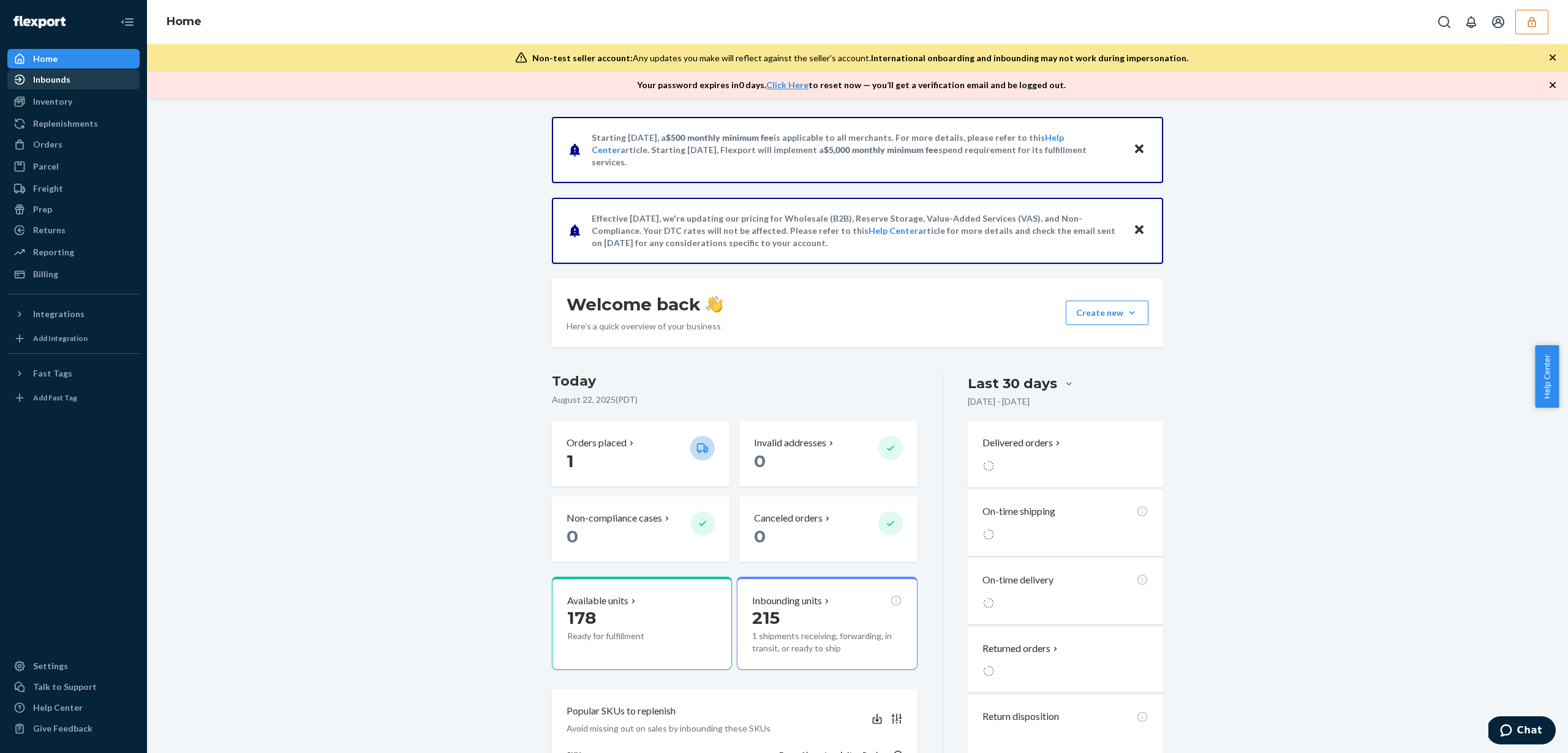
click at [100, 82] on div "Inbounds" at bounding box center [74, 79] width 130 height 17
